Goal: Task Accomplishment & Management: Manage account settings

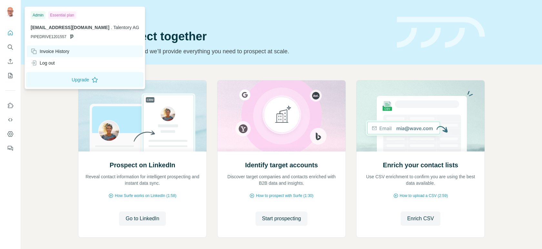
click at [68, 53] on div "Invoice History" at bounding box center [50, 51] width 39 height 6
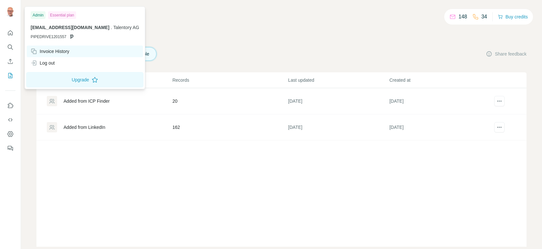
click at [59, 54] on div "Invoice History" at bounding box center [50, 51] width 39 height 6
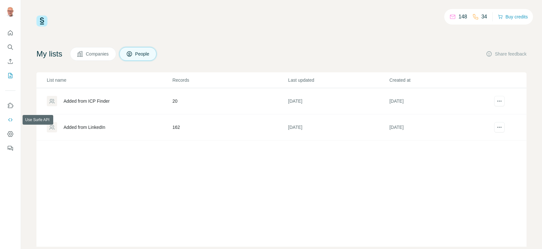
click at [11, 120] on icon "Use Surfe API" at bounding box center [10, 119] width 6 height 6
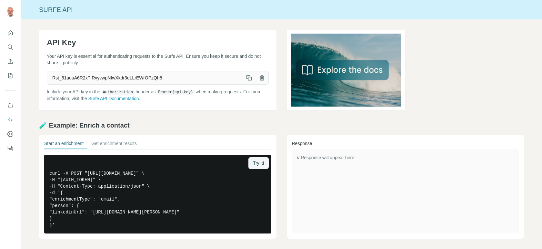
click at [247, 78] on icon "button" at bounding box center [249, 78] width 6 height 6
click at [246, 77] on icon "button" at bounding box center [249, 78] width 6 height 6
